Goal: Check status

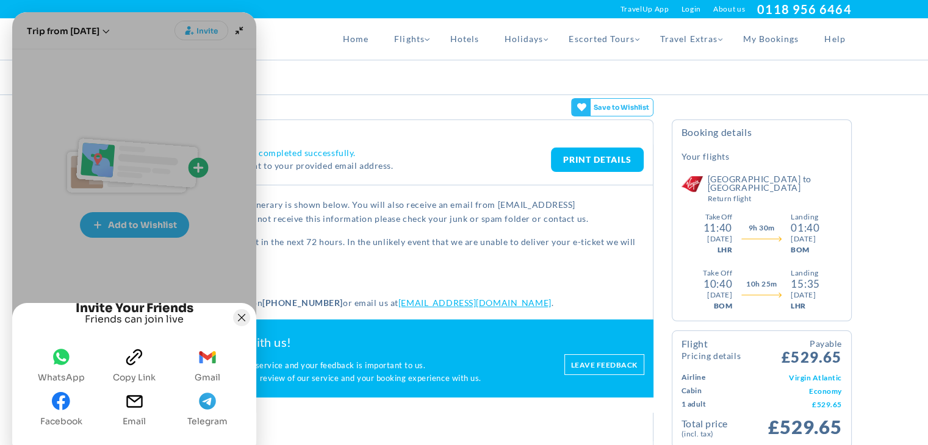
click at [239, 314] on icon "Joyned Window" at bounding box center [241, 317] width 7 height 7
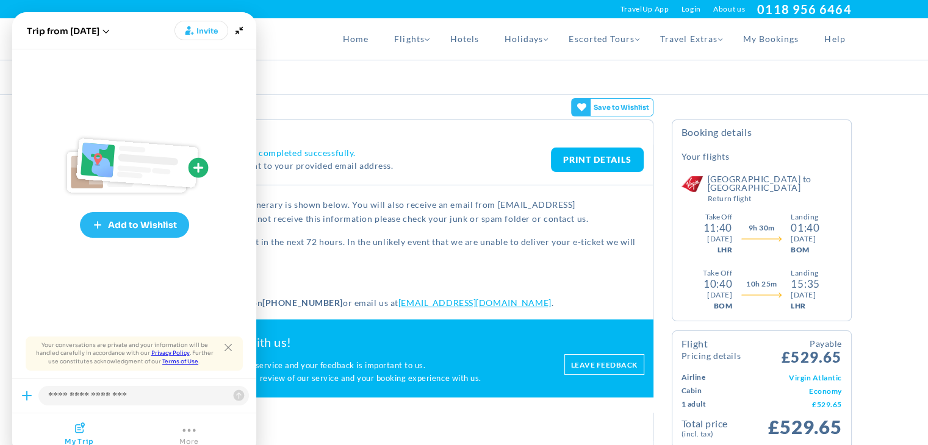
click at [379, 242] on p "You should expect to receive your e-ticket in the next 72 hours. In the unlikel…" at bounding box center [365, 249] width 557 height 29
click at [281, 170] on p "A confirmation email has been sent to your provided email address." at bounding box center [334, 166] width 434 height 14
click at [373, 142] on div "Booking Confirmation" at bounding box center [365, 132] width 577 height 25
click at [270, 35] on div "Home Flights Flights Homepage [GEOGRAPHIC_DATA] [GEOGRAPHIC_DATA] [GEOGRAPHIC_D…" at bounding box center [464, 38] width 793 height 41
click at [243, 4] on div "[GEOGRAPHIC_DATA] [GEOGRAPHIC_DATA] [GEOGRAPHIC_DATA] [GEOGRAPHIC_DATA] [GEOGRA…" at bounding box center [464, 9] width 793 height 18
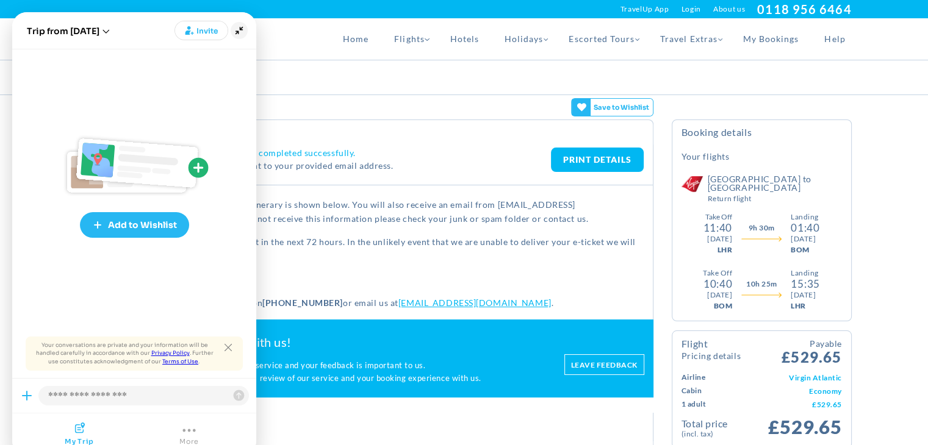
click at [244, 30] on icon "Minimize" at bounding box center [239, 30] width 17 height 17
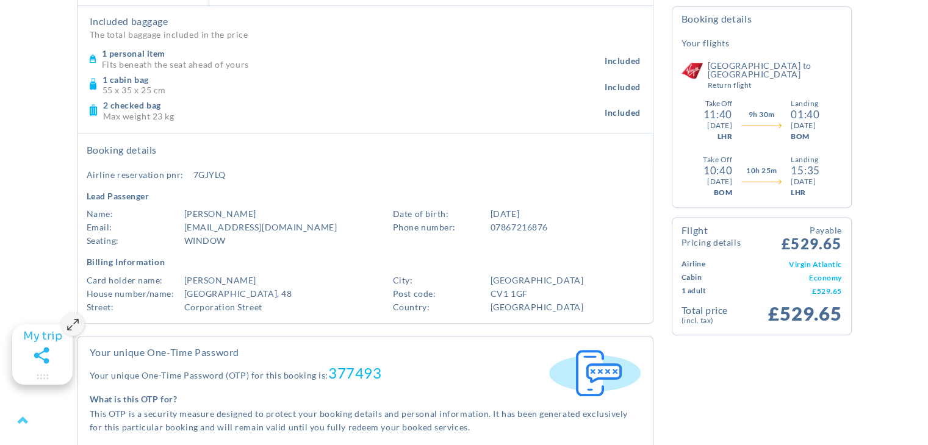
scroll to position [837, 0]
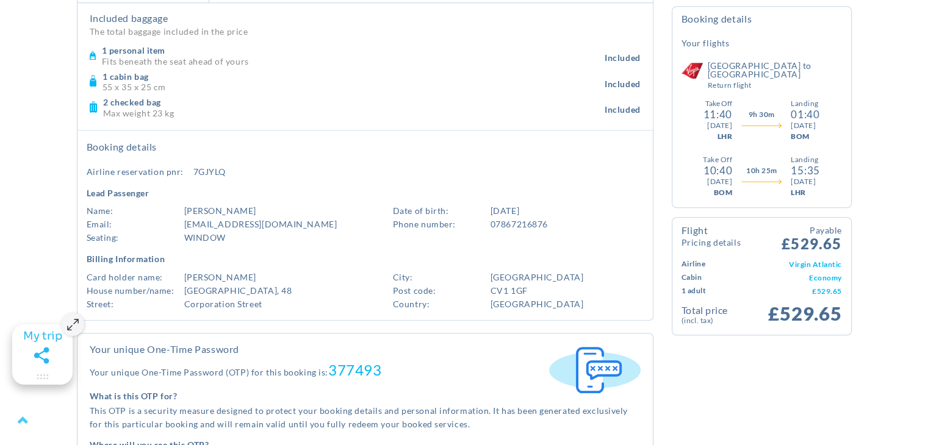
drag, startPoint x: 222, startPoint y: 170, endPoint x: 203, endPoint y: 168, distance: 19.6
click at [203, 168] on div "7GJYLQ" at bounding box center [246, 171] width 107 height 13
drag, startPoint x: 195, startPoint y: 169, endPoint x: 232, endPoint y: 168, distance: 36.6
click at [232, 168] on div "7GJYLQ" at bounding box center [246, 171] width 107 height 13
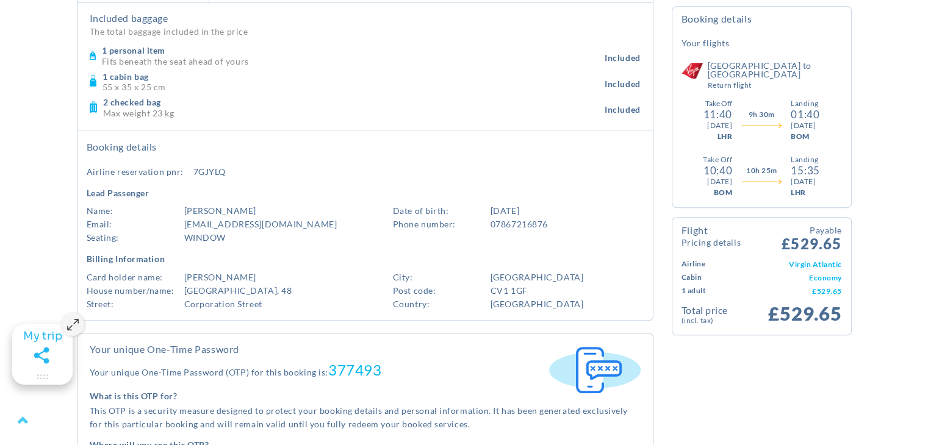
copy div "7GJYLQ"
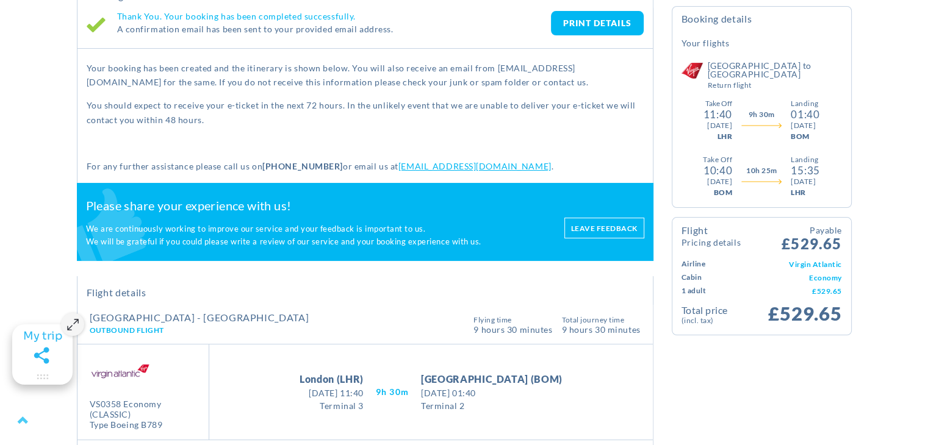
scroll to position [0, 0]
